Goal: Task Accomplishment & Management: Manage account settings

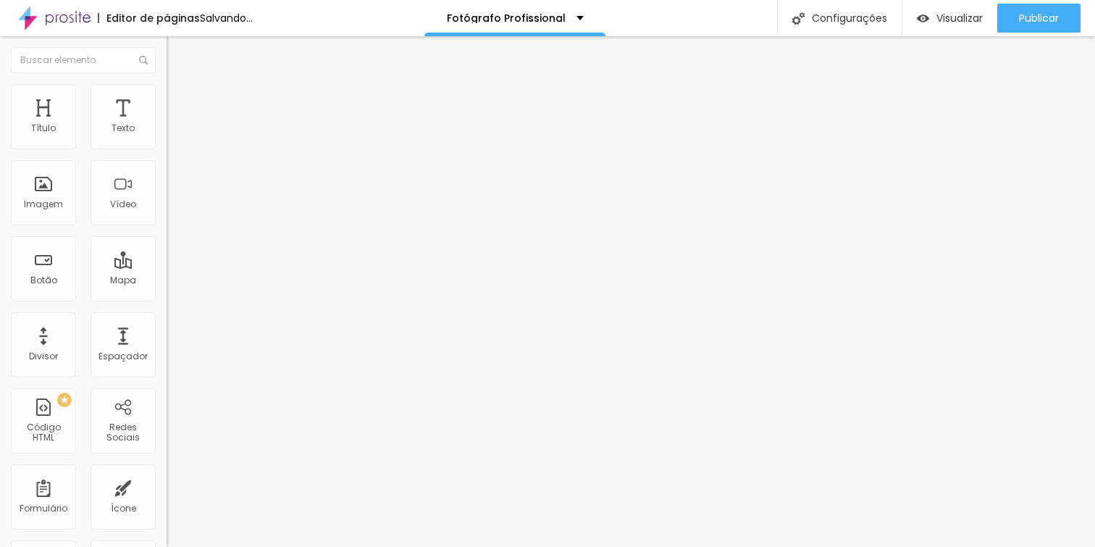
click at [167, 125] on span "Trocar imagem" at bounding box center [206, 118] width 79 height 12
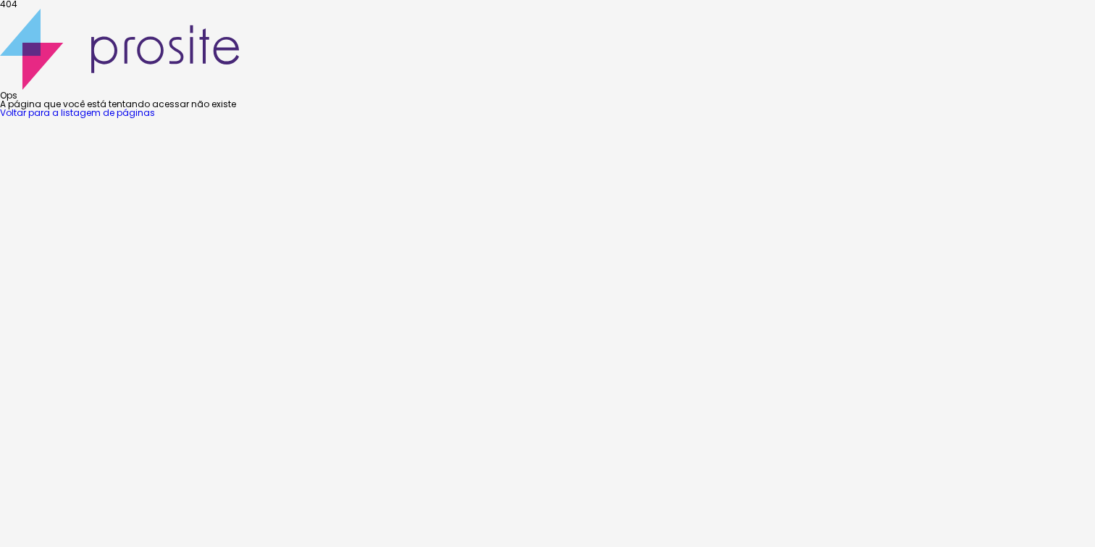
click at [646, 117] on div "Ops A página que você está tentando acessar não existe Voltar para a listagem d…" at bounding box center [547, 63] width 1095 height 109
click at [155, 119] on link "Voltar para a listagem de páginas" at bounding box center [77, 113] width 155 height 12
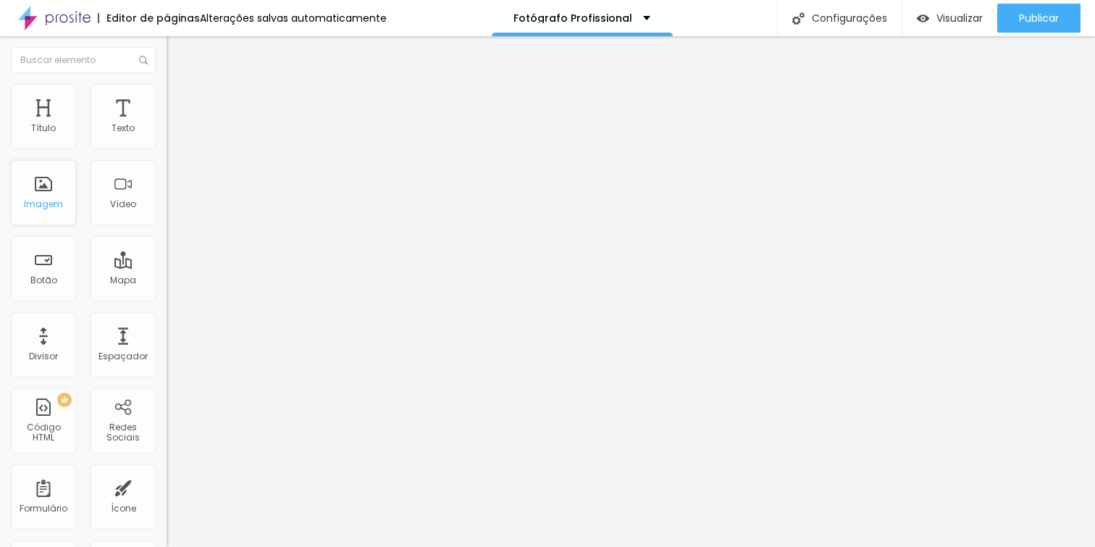
click at [49, 199] on div "Imagem" at bounding box center [43, 204] width 39 height 10
click at [167, 125] on span "Adicionar imagem" at bounding box center [213, 118] width 93 height 12
click at [167, 227] on span "Original" at bounding box center [184, 220] width 35 height 12
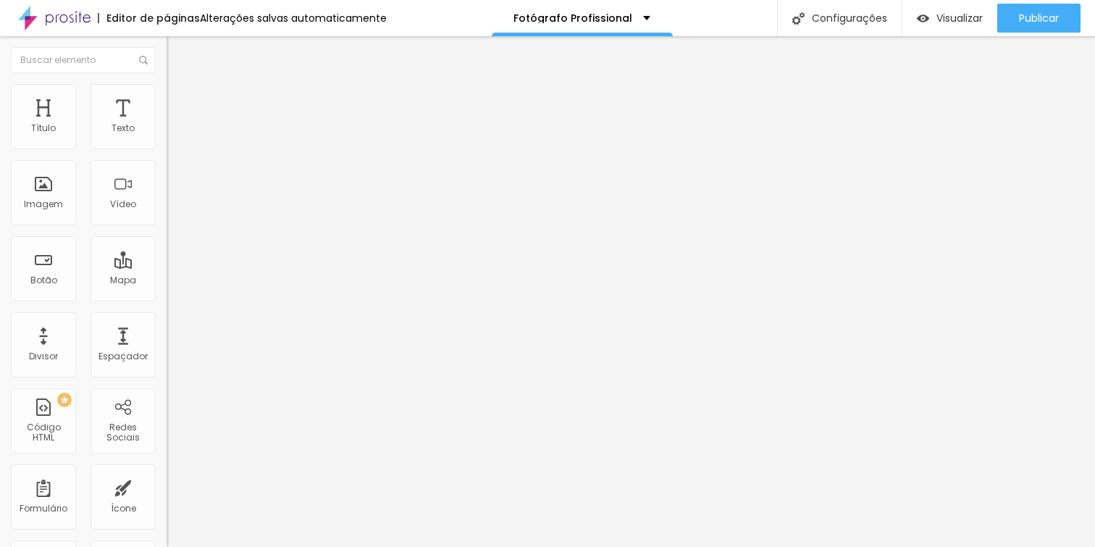
click at [167, 253] on span "Quadrado" at bounding box center [190, 247] width 47 height 12
click at [167, 244] on span "Padrão" at bounding box center [183, 238] width 33 height 12
click at [167, 265] on div "Original" at bounding box center [250, 260] width 167 height 9
click at [167, 244] on span "Padrão" at bounding box center [183, 238] width 33 height 12
click at [167, 84] on img at bounding box center [173, 90] width 13 height 13
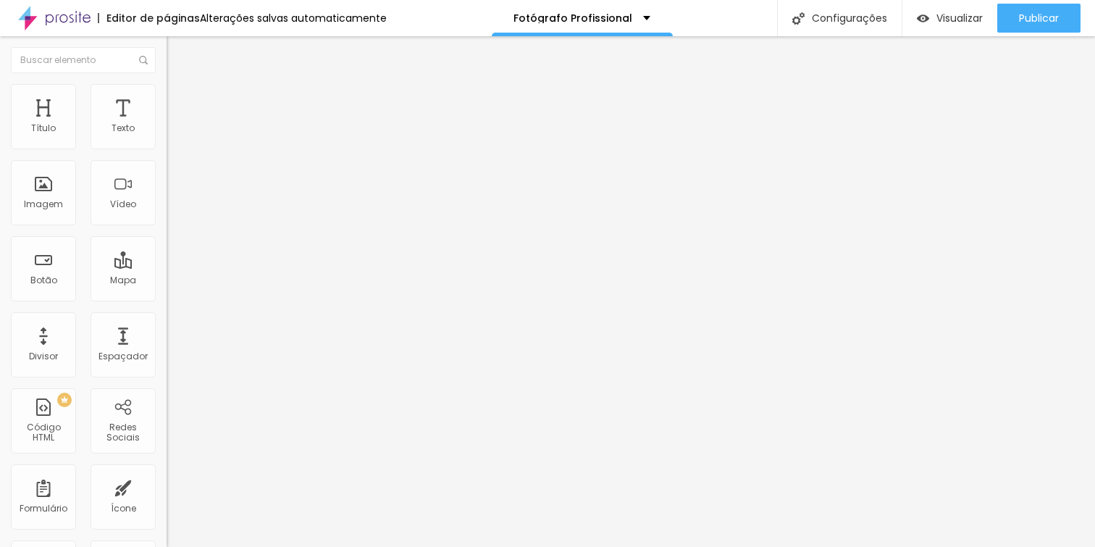
click at [167, 99] on img at bounding box center [173, 105] width 13 height 13
click at [167, 83] on img at bounding box center [173, 76] width 13 height 13
click at [948, 15] on span "Visualizar" at bounding box center [960, 18] width 46 height 12
click at [167, 125] on span "Trocar imagem" at bounding box center [206, 118] width 79 height 12
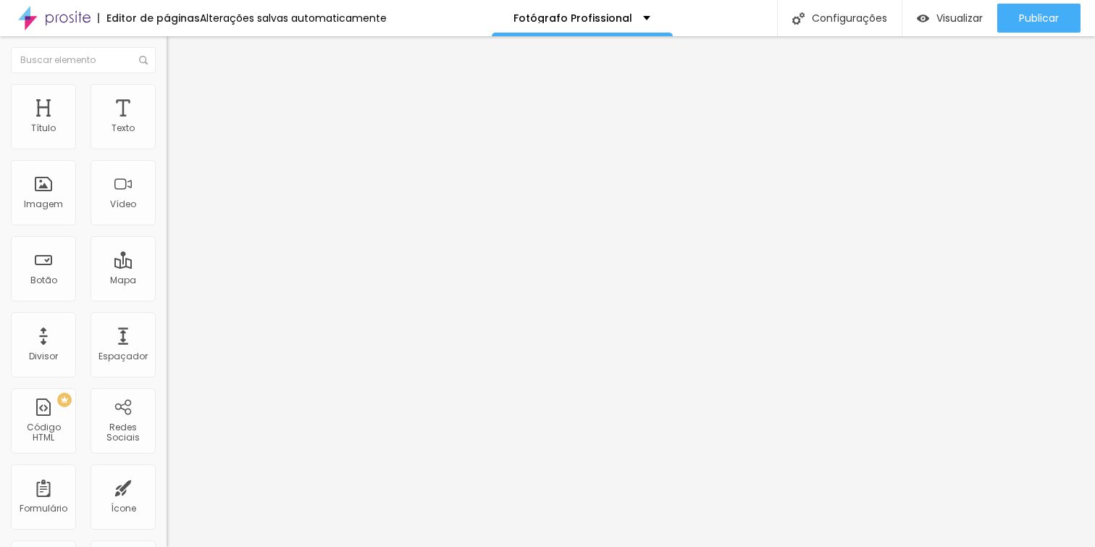
click at [167, 125] on span "Trocar imagem" at bounding box center [206, 118] width 79 height 12
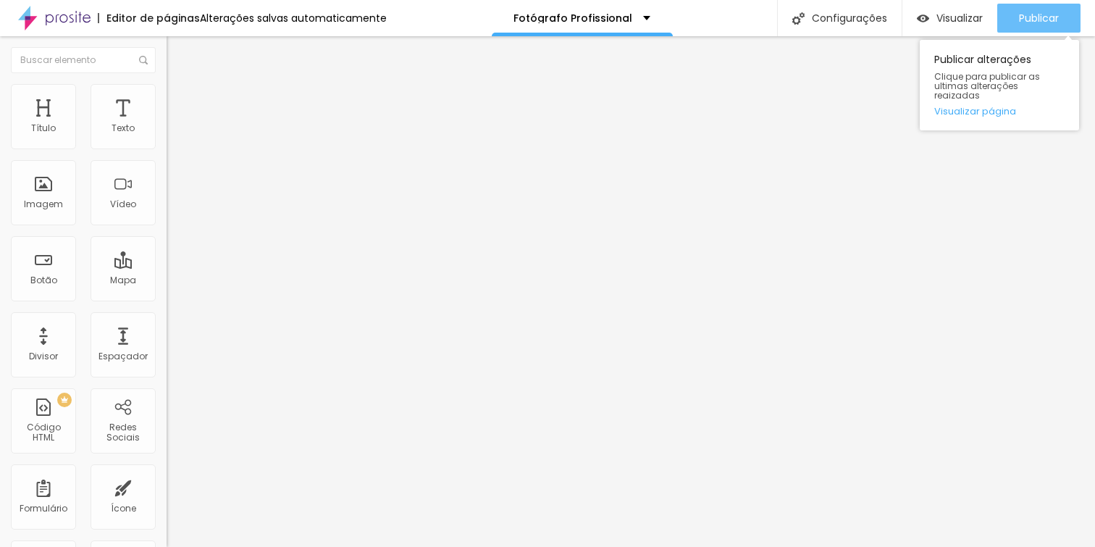
click at [1037, 20] on span "Publicar" at bounding box center [1039, 18] width 40 height 12
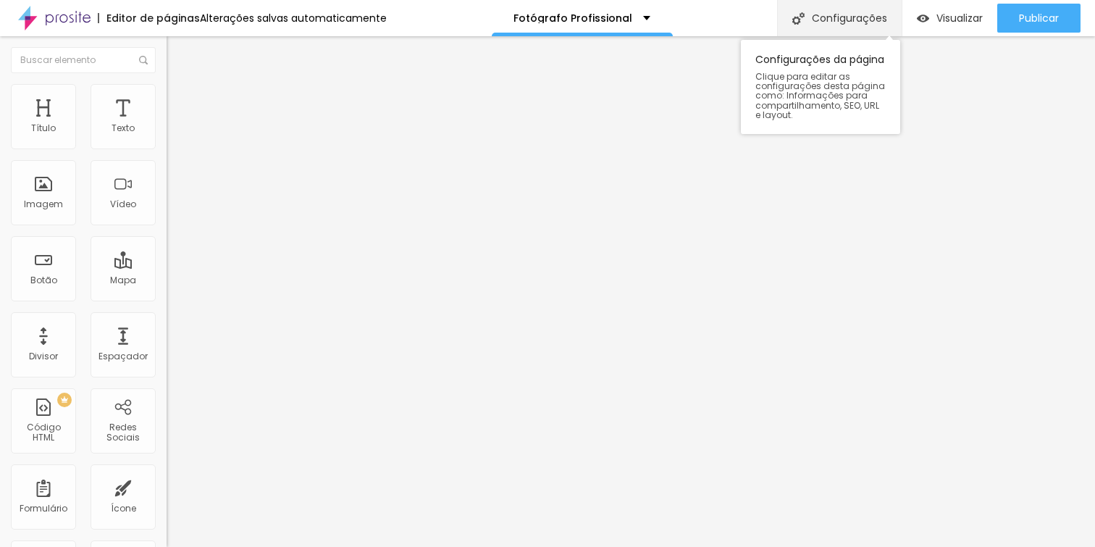
click at [844, 14] on div "Configurações" at bounding box center [839, 18] width 125 height 36
click at [860, 20] on div "Configurações" at bounding box center [839, 18] width 125 height 36
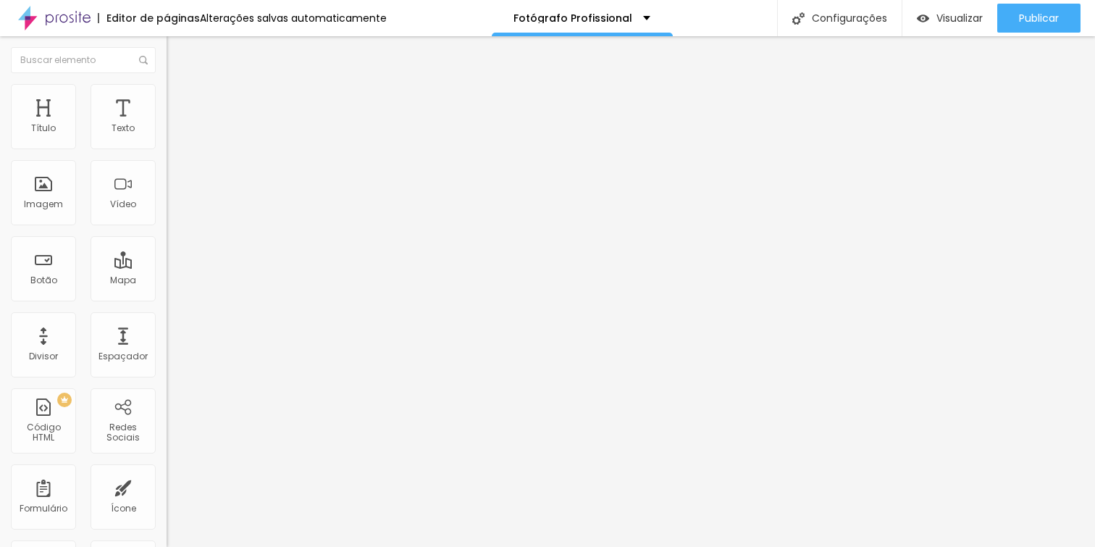
type input "/fotografo-retratos-profissionais"
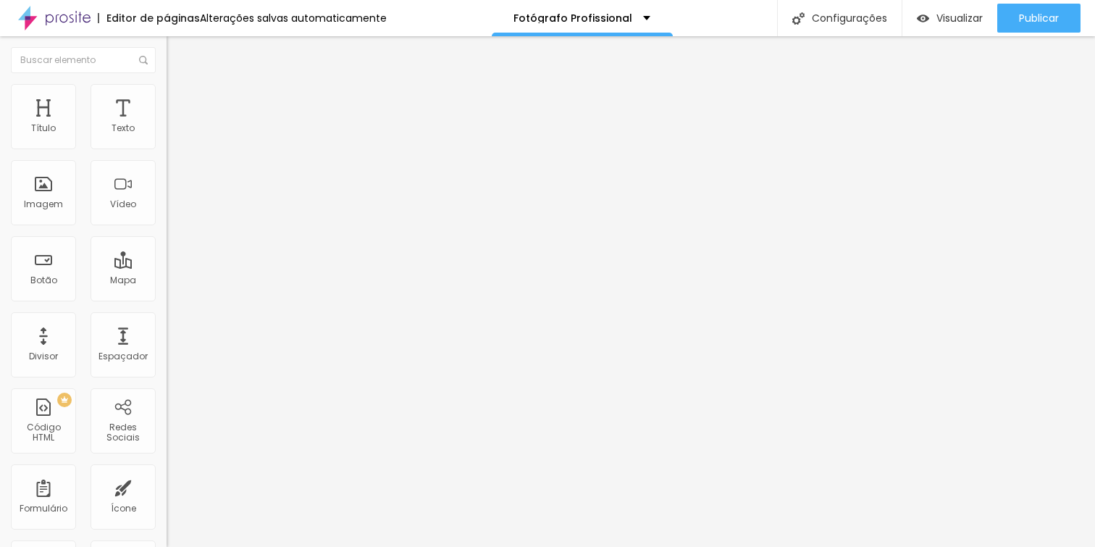
drag, startPoint x: 525, startPoint y: 388, endPoint x: 731, endPoint y: 398, distance: 206.7
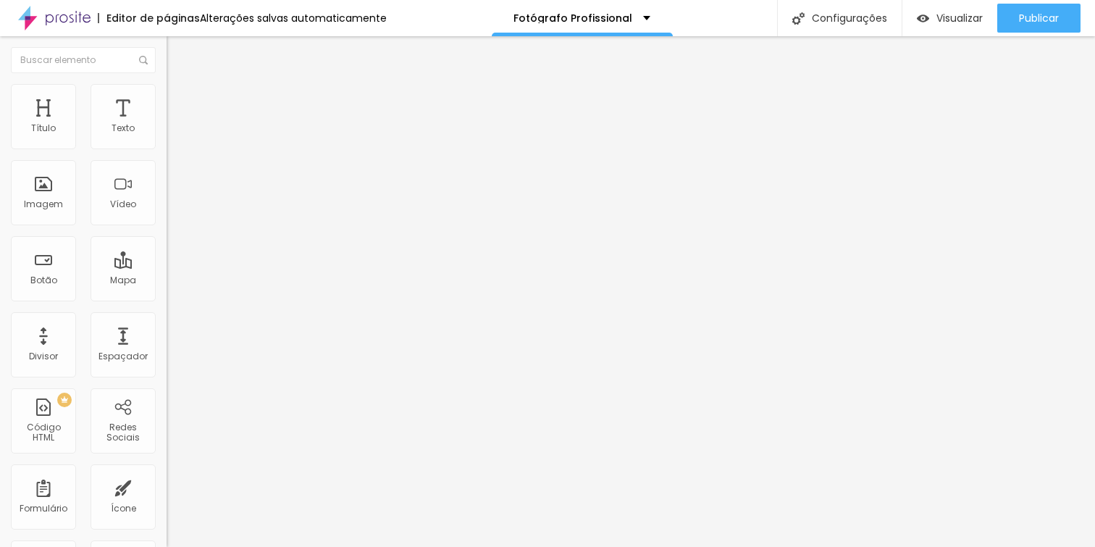
type input "Fotografia para Profissionais de Destaque"
drag, startPoint x: 486, startPoint y: 458, endPoint x: 685, endPoint y: 459, distance: 199.2
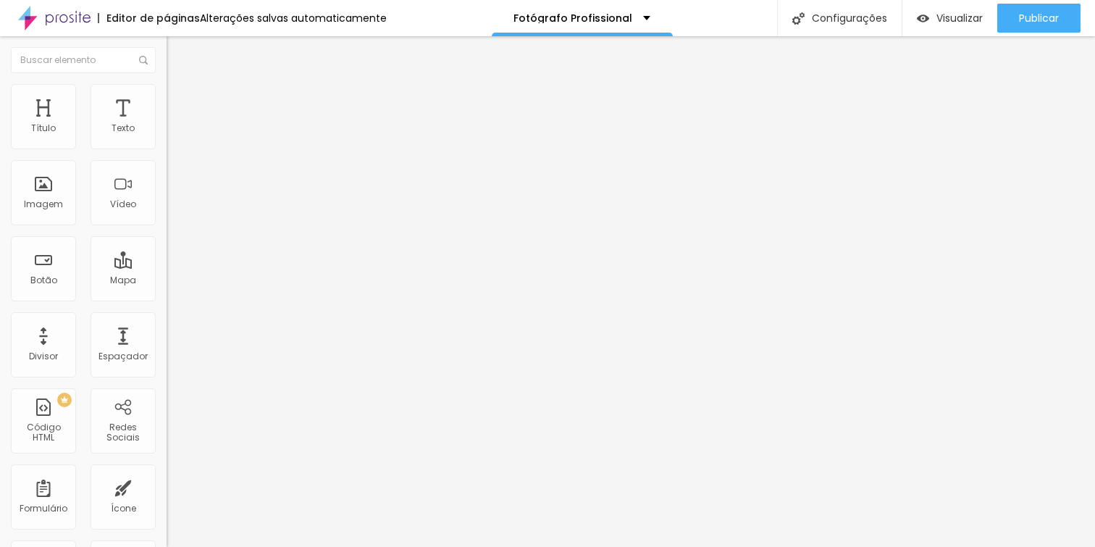
type textarea "Ensaios em estúdio e no local de trabalho"
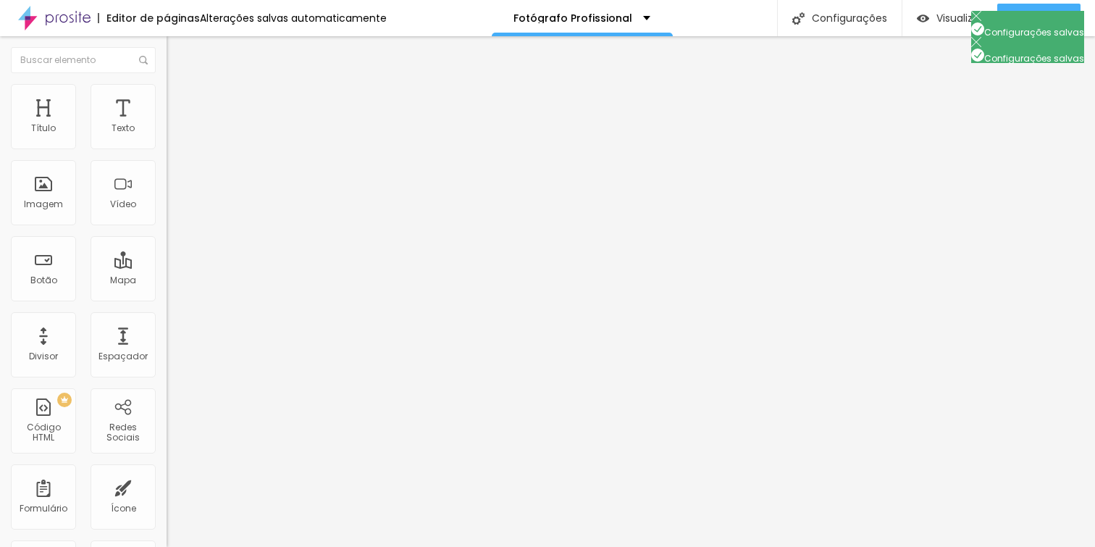
drag, startPoint x: 527, startPoint y: 223, endPoint x: 727, endPoint y: 245, distance: 201.1
type input "Fotógrafo Profissional"
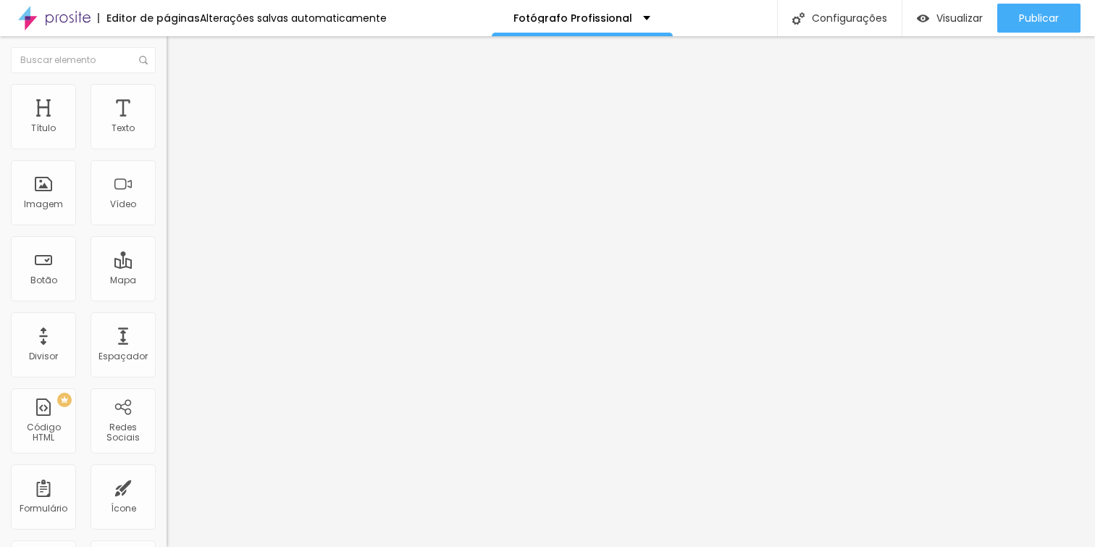
drag, startPoint x: 456, startPoint y: 295, endPoint x: 569, endPoint y: 294, distance: 113.0
drag, startPoint x: 675, startPoint y: 303, endPoint x: 704, endPoint y: 366, distance: 69.4
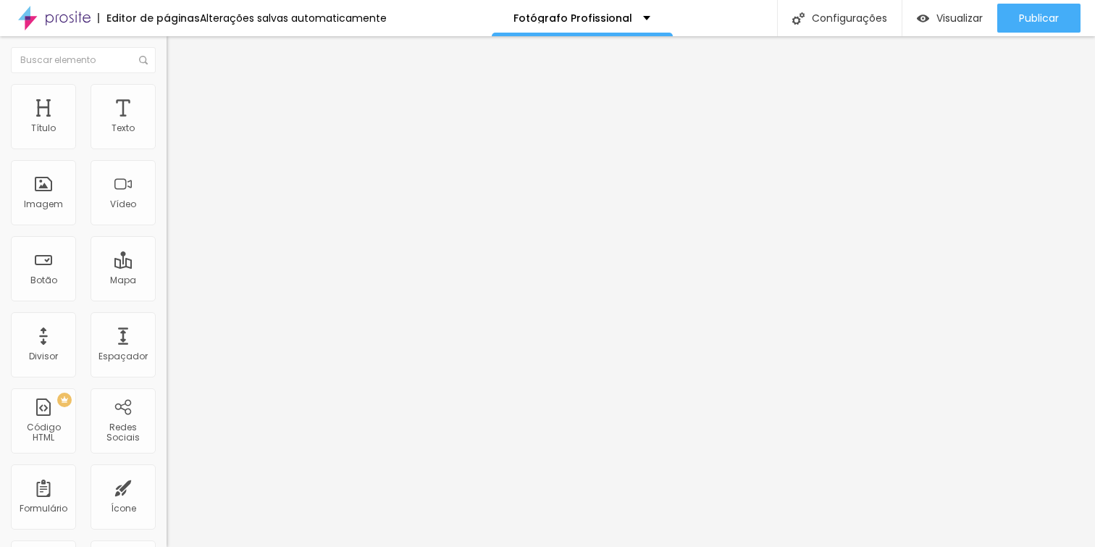
type textarea "Ensaios fotográficos voltados para comunicação de alto padrão, em estúdio e no …"
drag, startPoint x: 415, startPoint y: 385, endPoint x: 538, endPoint y: 397, distance: 123.1
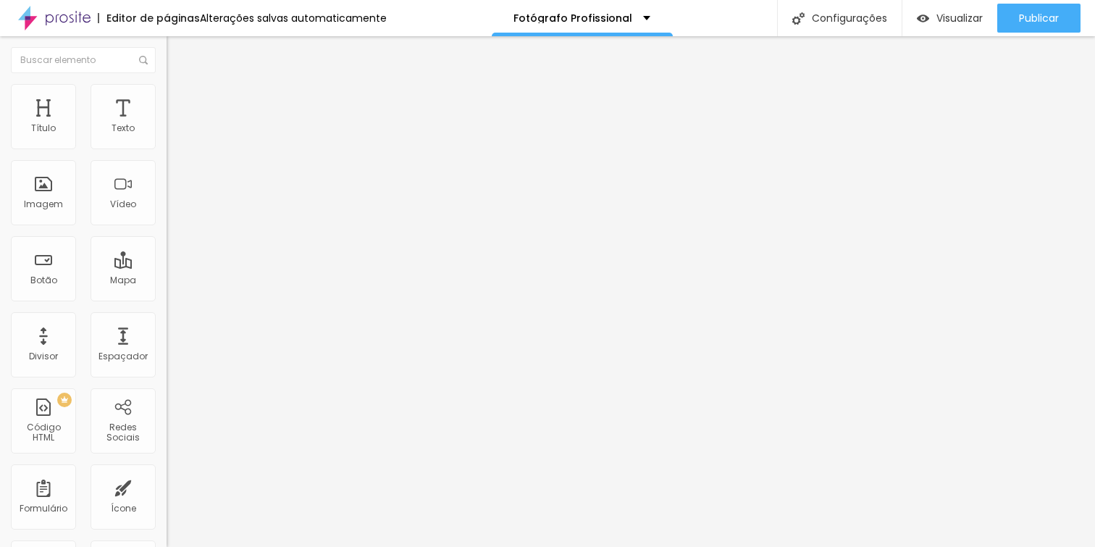
type textarea "Diogo Sallaberry, Porto Alegre, Rio Grande do Sul, Melhores fotógrafos, fotógra…"
drag, startPoint x: 722, startPoint y: 415, endPoint x: 309, endPoint y: 344, distance: 419.0
paste textarea "Cirurgião Oftalmopediatra, Diogo Sallaberry, Diogo Sallaberry Fotografia, Dr Ed…"
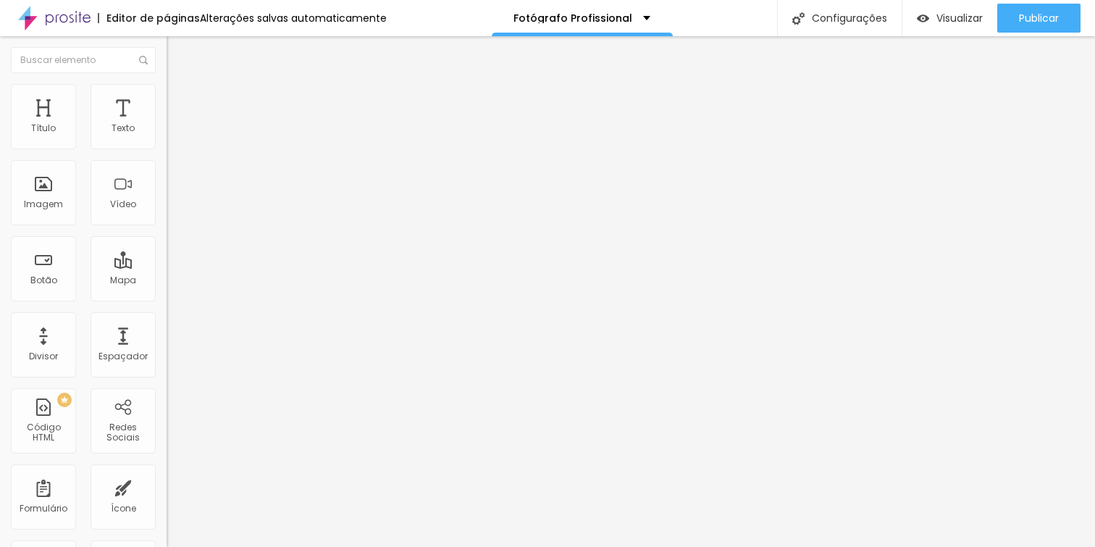
drag, startPoint x: 412, startPoint y: 381, endPoint x: 555, endPoint y: 382, distance: 142.7
drag, startPoint x: 646, startPoint y: 380, endPoint x: 459, endPoint y: 396, distance: 187.6
drag, startPoint x: 476, startPoint y: 395, endPoint x: 603, endPoint y: 396, distance: 126.8
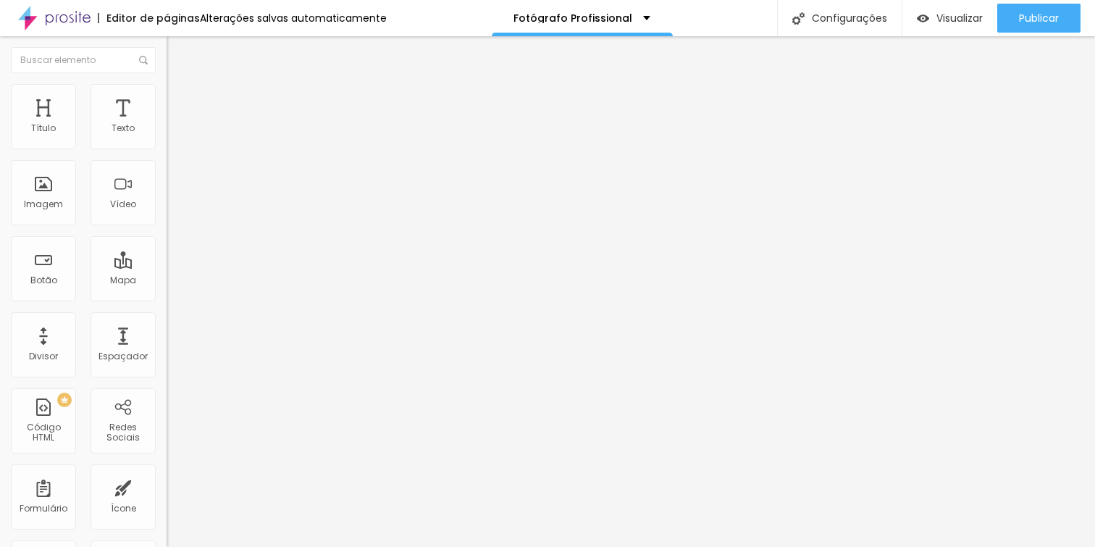
drag, startPoint x: 701, startPoint y: 393, endPoint x: 501, endPoint y: 404, distance: 200.3
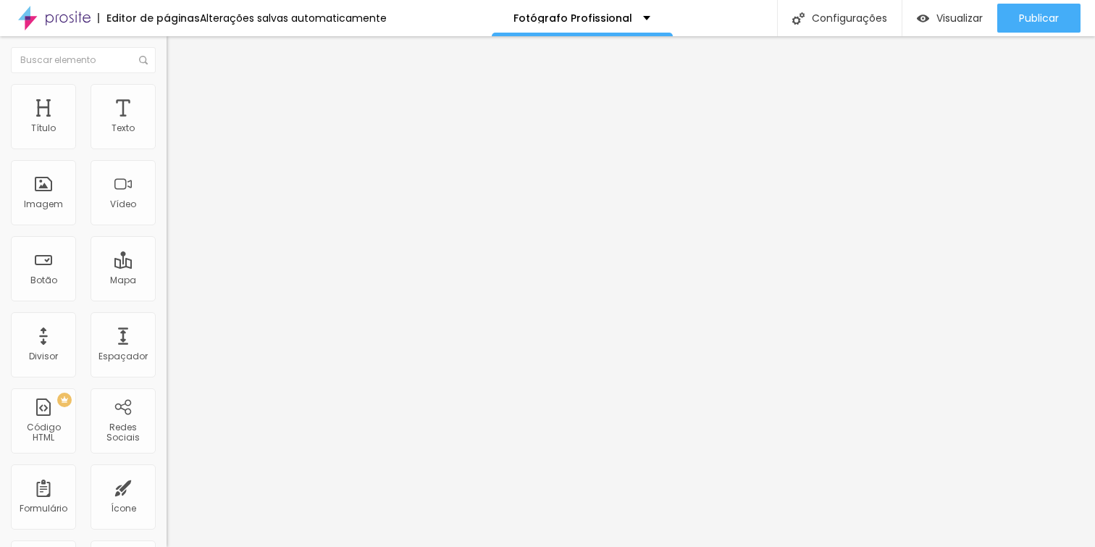
scroll to position [0, 0]
type textarea "Diogo Sallaberry, Diogo Sallaberry Fotografia, Ensaio Corporativo, Ensaio Profi…"
drag, startPoint x: 546, startPoint y: 299, endPoint x: 317, endPoint y: 284, distance: 229.5
type input "E"
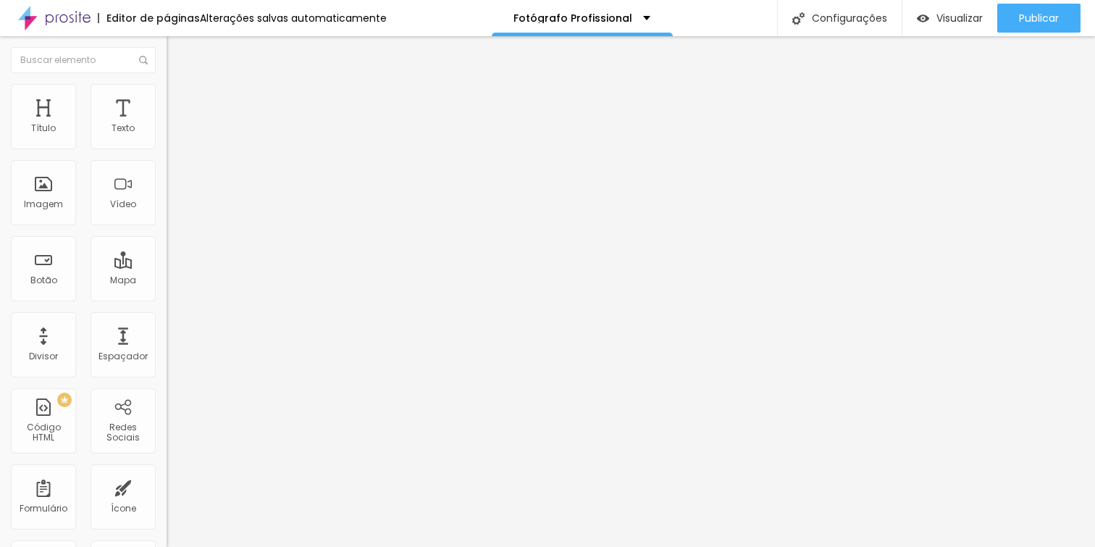
type input "Retratos Profissionais [PERSON_NAME][GEOGRAPHIC_DATA]"
type textarea "Ensaios fotográficos profissionais voltados para comunicação de alto padrão, em…"
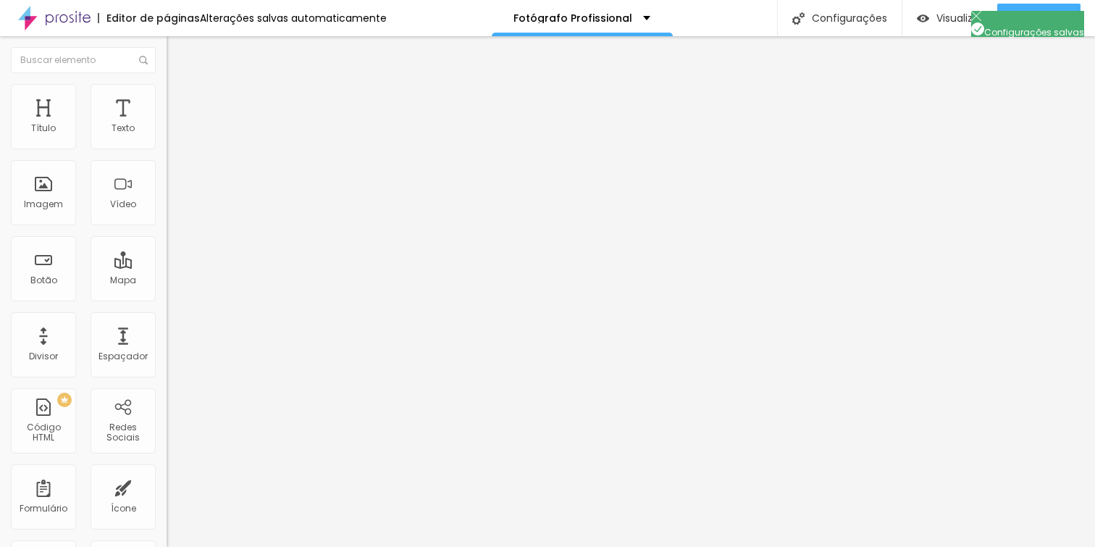
drag, startPoint x: 577, startPoint y: 159, endPoint x: 324, endPoint y: 141, distance: 254.2
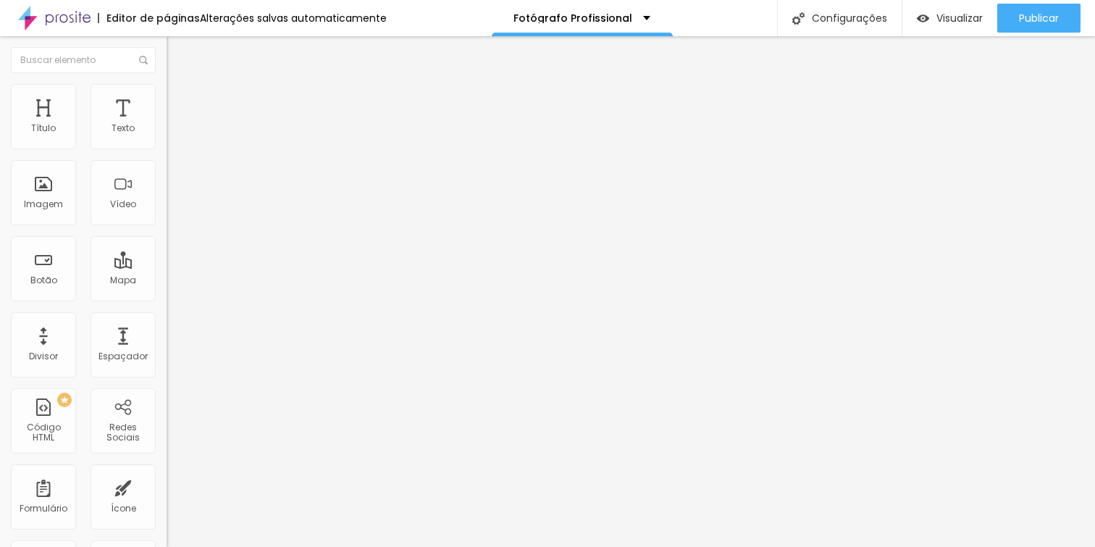
type input "Retratos Profissionais [PERSON_NAME][GEOGRAPHIC_DATA]"
type input "/fotografo-retratos-profissionais-[GEOGRAPHIC_DATA]"
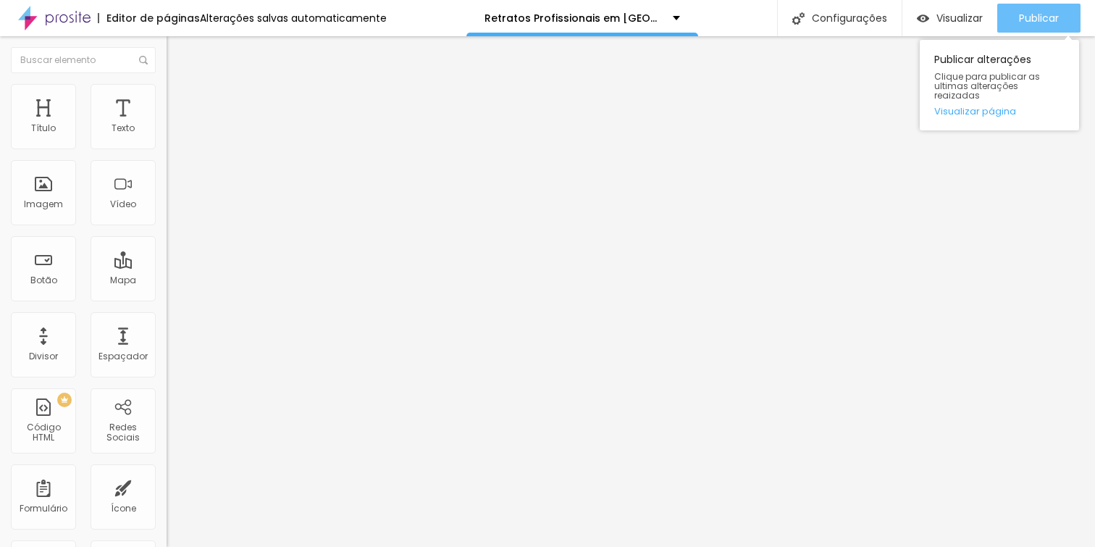
click at [1041, 9] on div "Publicar" at bounding box center [1039, 18] width 40 height 29
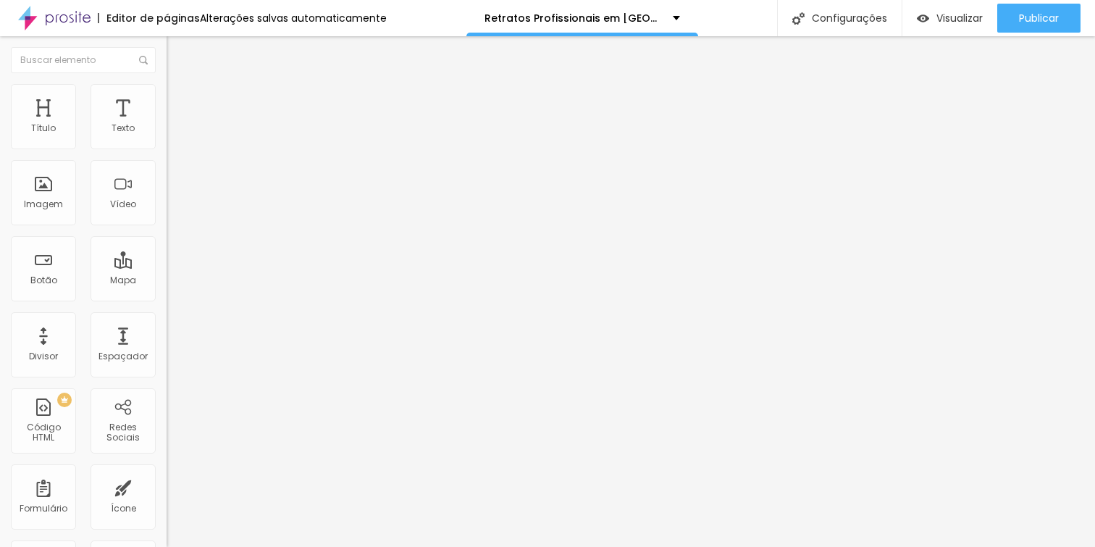
click at [60, 18] on img at bounding box center [54, 18] width 72 height 36
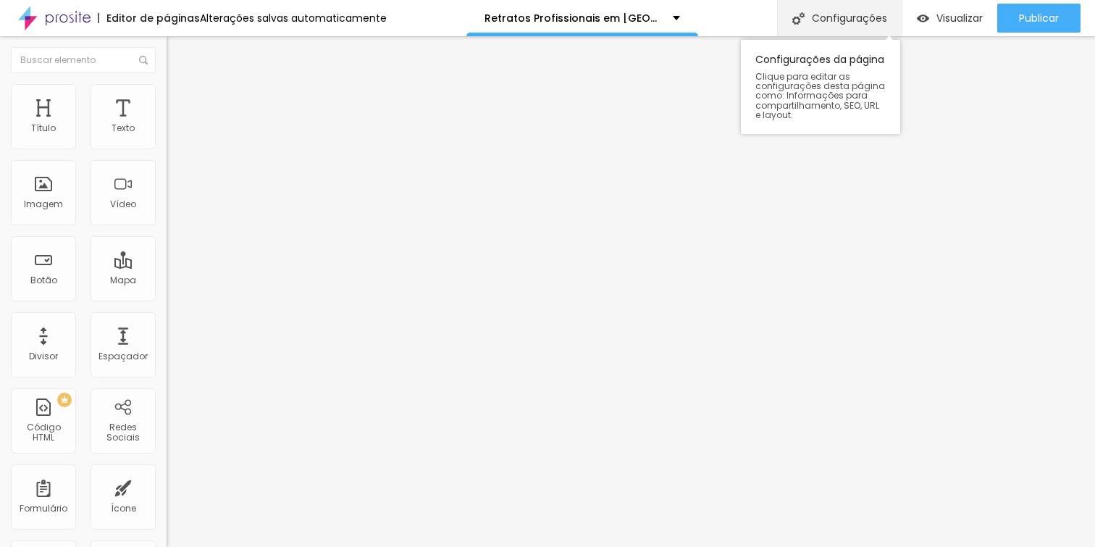
click at [848, 9] on div "Configurações" at bounding box center [839, 18] width 125 height 36
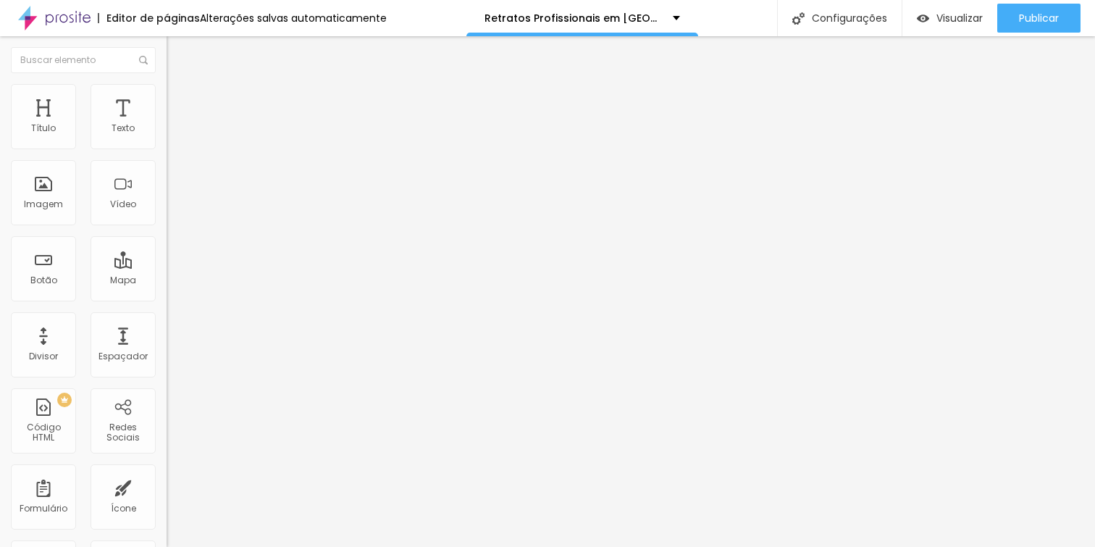
click at [167, 299] on input "[URL][DOMAIN_NAME][PHONE_NUMBER]." at bounding box center [254, 291] width 174 height 14
click at [167, 299] on input "https://api.whatsapp.com/send?phone=5554996127139&text=Ol%C3%A1!%20Quero%20sabe…" at bounding box center [254, 291] width 174 height 14
click at [167, 372] on div "Editar Botão Conteúdo Estilo Avançado Texto Falar com o fotógrafo Alinhamento T…" at bounding box center [250, 291] width 167 height 511
click at [167, 299] on input "https://api.whatsapp.com/send?phone=5554996127139&text=Ol%C3%A1!%20Quero%20sabe…" at bounding box center [254, 291] width 174 height 14
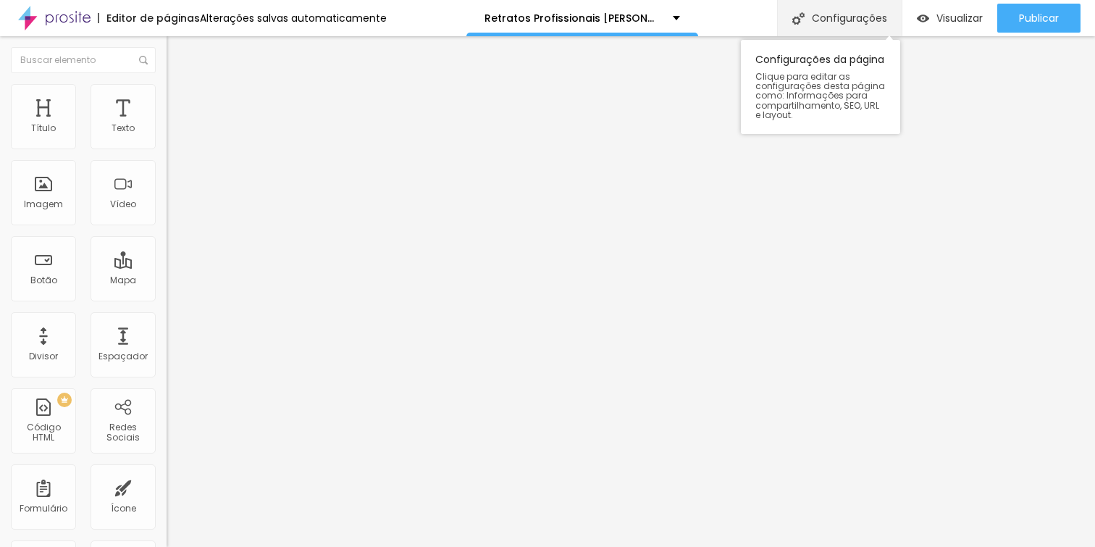
click at [859, 18] on div "Configurações" at bounding box center [839, 18] width 125 height 36
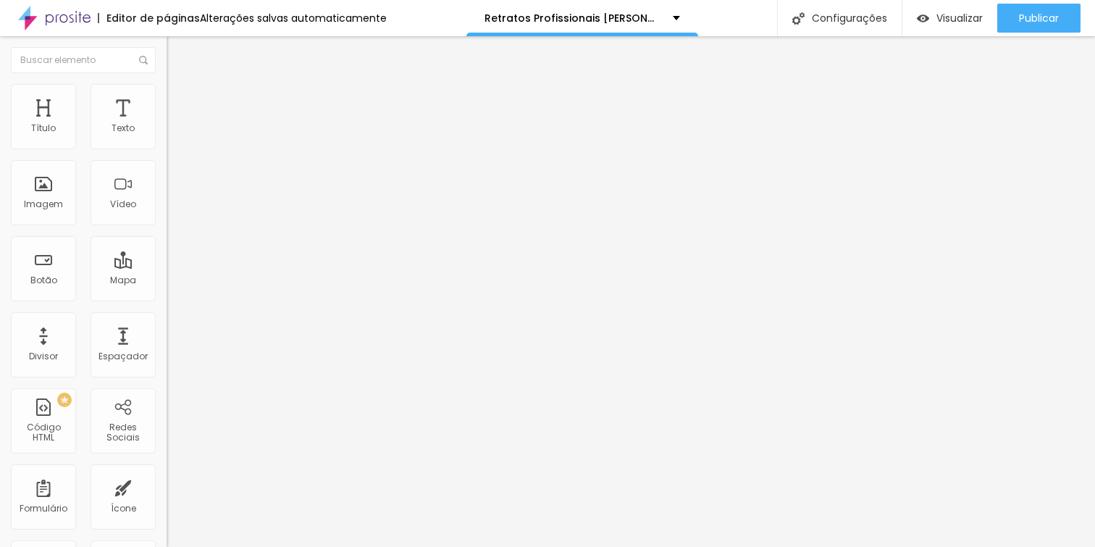
scroll to position [0, 12]
paste textarea
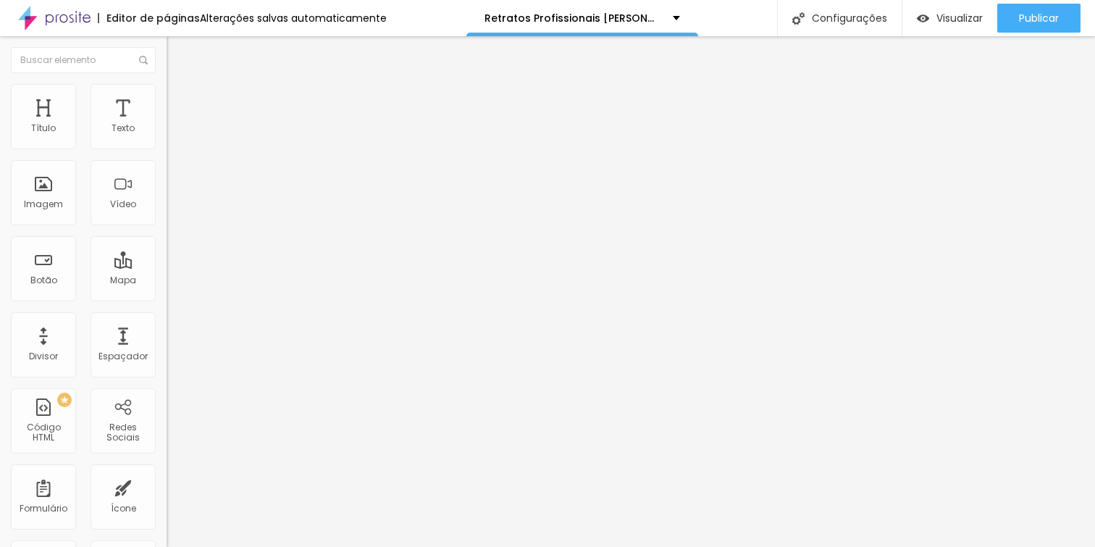
paste textarea
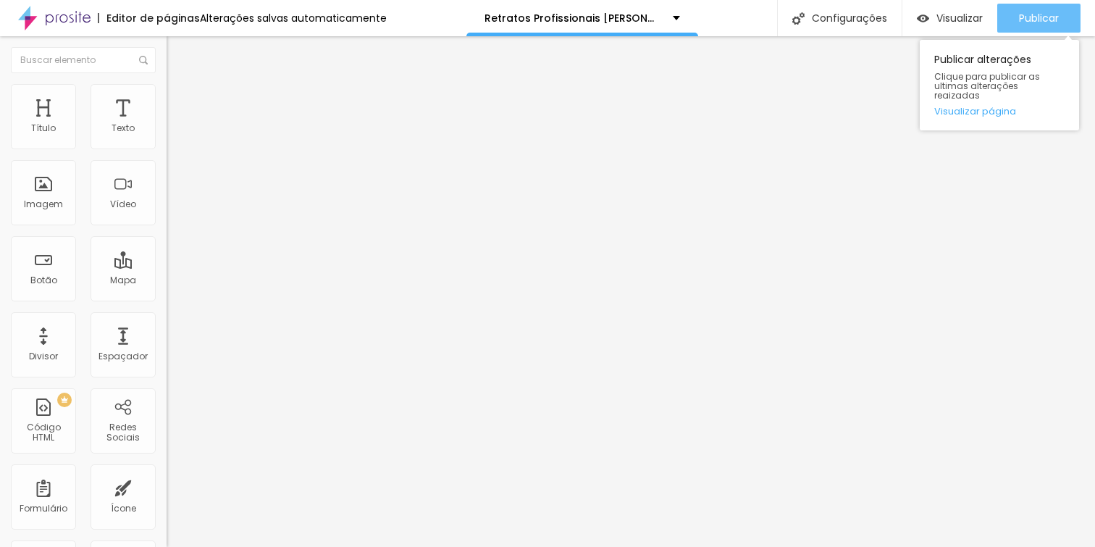
click at [1036, 12] on span "Publicar" at bounding box center [1039, 18] width 40 height 12
